Goal: Entertainment & Leisure: Consume media (video, audio)

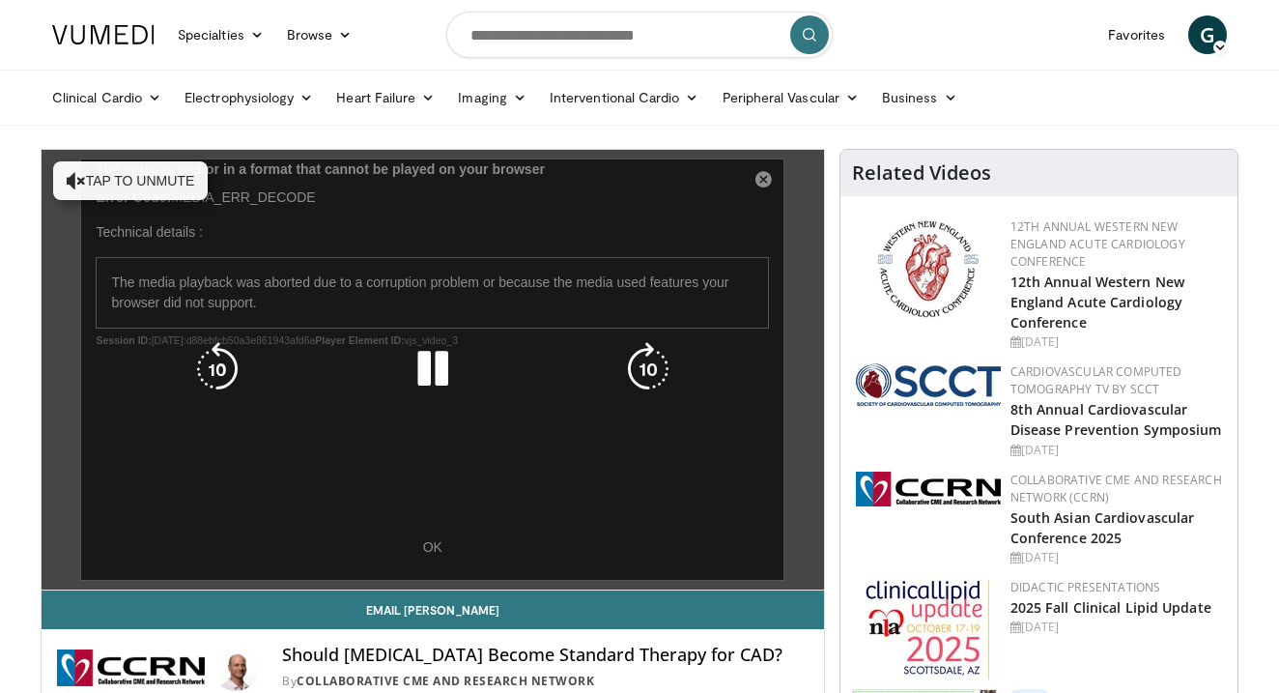
click at [446, 381] on icon "Video Player" at bounding box center [433, 369] width 54 height 54
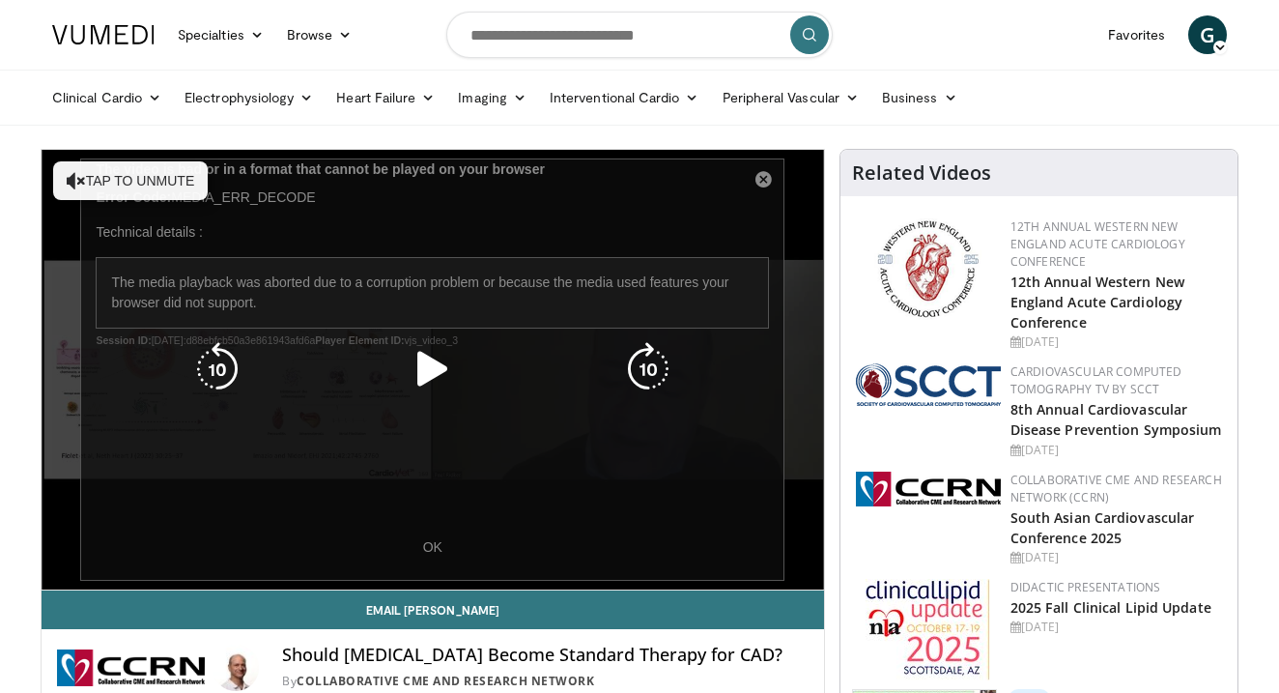
click at [434, 376] on icon "Video Player" at bounding box center [433, 369] width 54 height 54
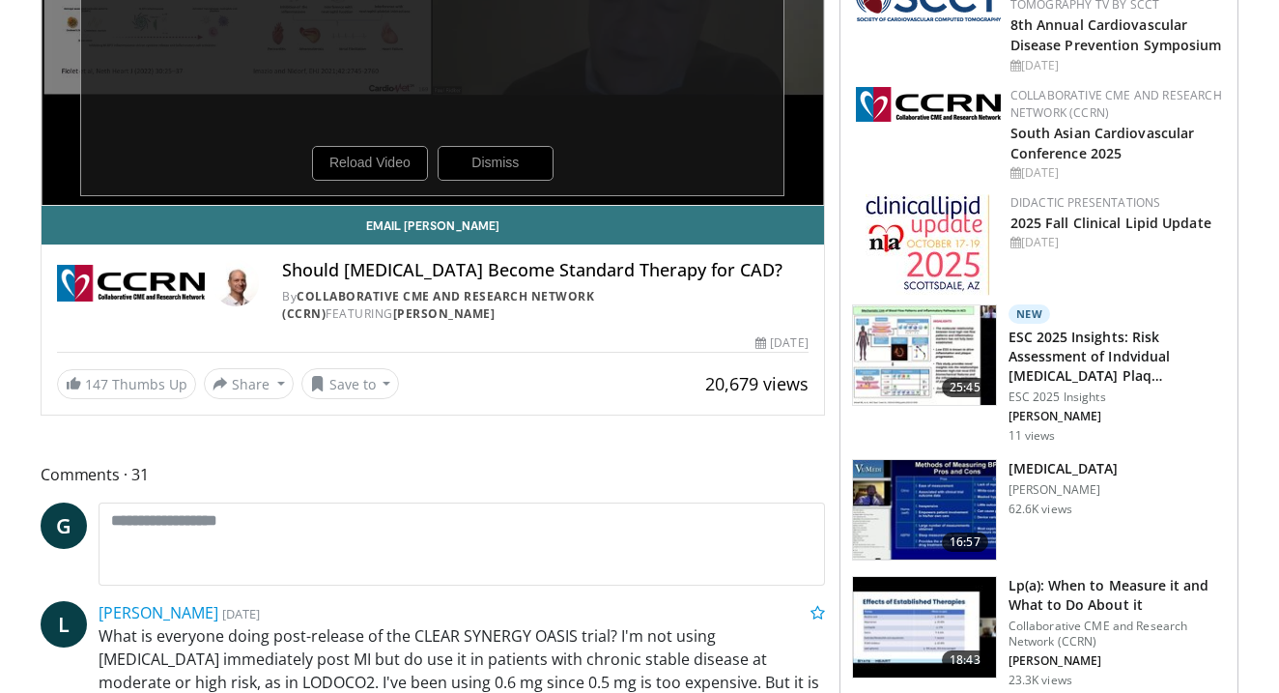
scroll to position [461, 0]
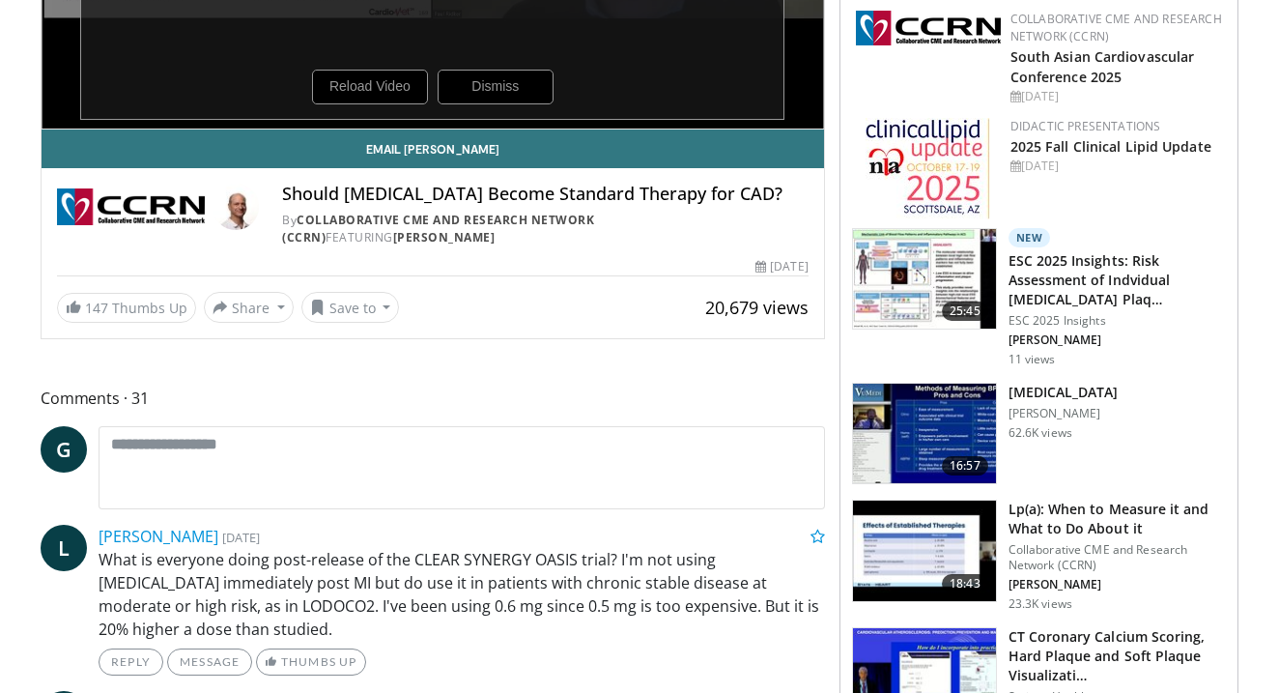
click at [905, 270] on img at bounding box center [924, 279] width 143 height 100
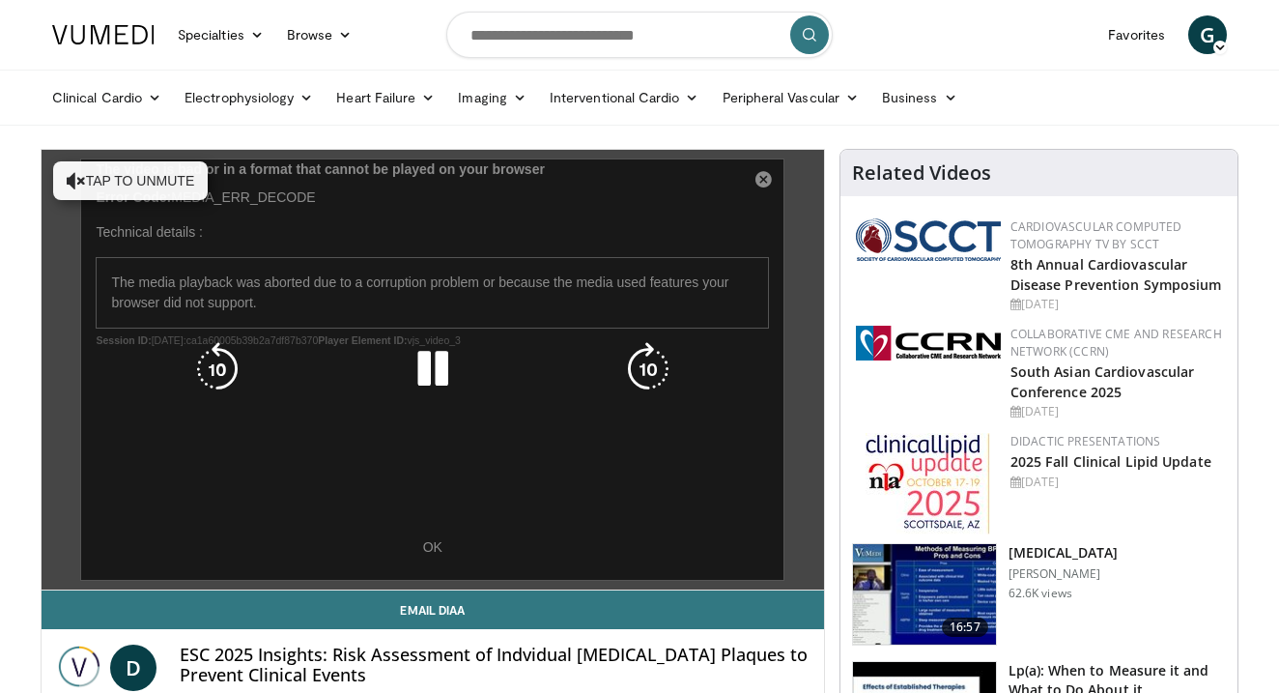
click at [633, 350] on icon "Video Player" at bounding box center [648, 369] width 54 height 54
click at [441, 370] on icon "Video Player" at bounding box center [433, 369] width 54 height 54
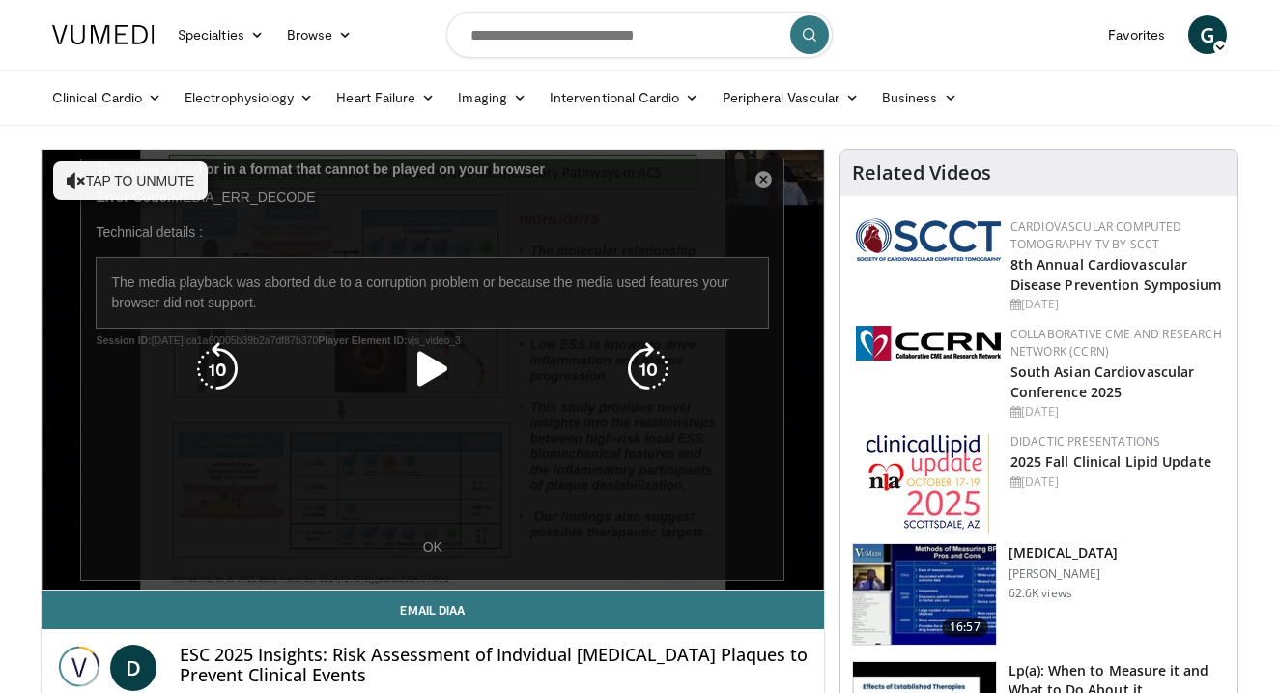
click at [441, 370] on icon "Video Player" at bounding box center [433, 369] width 54 height 54
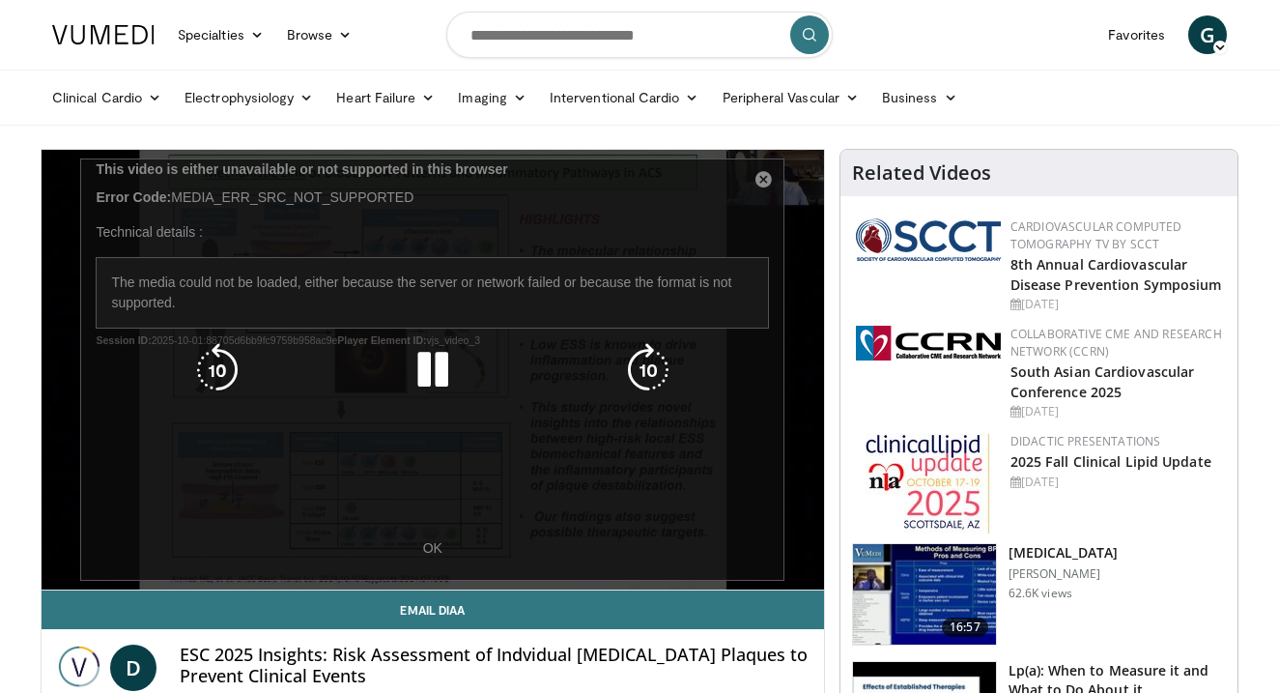
click at [764, 181] on div "10 seconds Tap to unmute" at bounding box center [433, 370] width 782 height 440
click at [435, 370] on icon "Video Player" at bounding box center [433, 370] width 54 height 54
click at [429, 373] on icon "Video Player" at bounding box center [433, 370] width 54 height 54
click at [400, 385] on div "Video Player" at bounding box center [432, 370] width 469 height 39
click at [415, 544] on div "10 seconds Tap to unmute" at bounding box center [433, 370] width 782 height 440
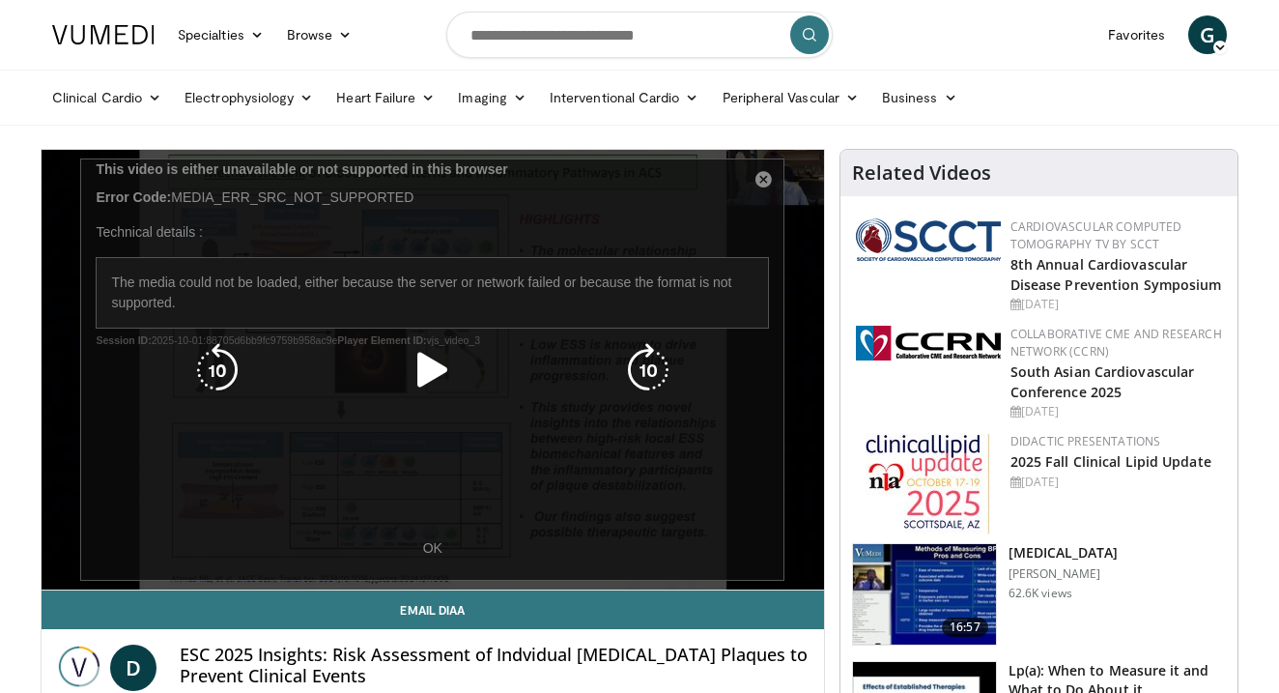
click at [425, 553] on div "10 seconds Tap to unmute" at bounding box center [433, 370] width 782 height 440
click at [763, 185] on div "10 seconds Tap to unmute" at bounding box center [433, 370] width 782 height 440
